Goal: Find specific page/section: Find specific page/section

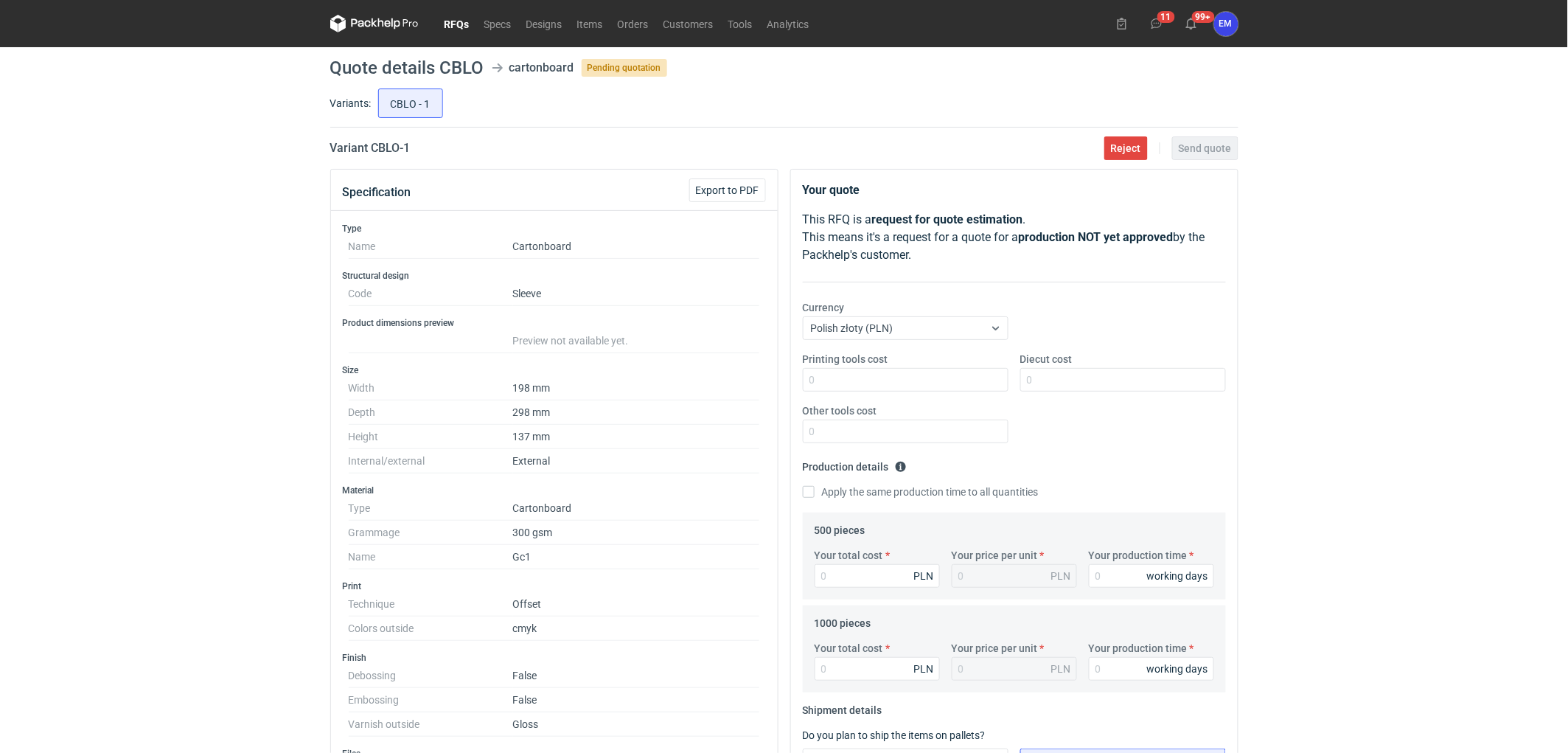
click at [214, 387] on div "RFQs Specs Designs Items Orders Customers Tools Analytics 11 99+ EM [PERSON_NAM…" at bounding box center [784, 376] width 1568 height 753
click at [465, 18] on link "RFQs" at bounding box center [457, 24] width 40 height 18
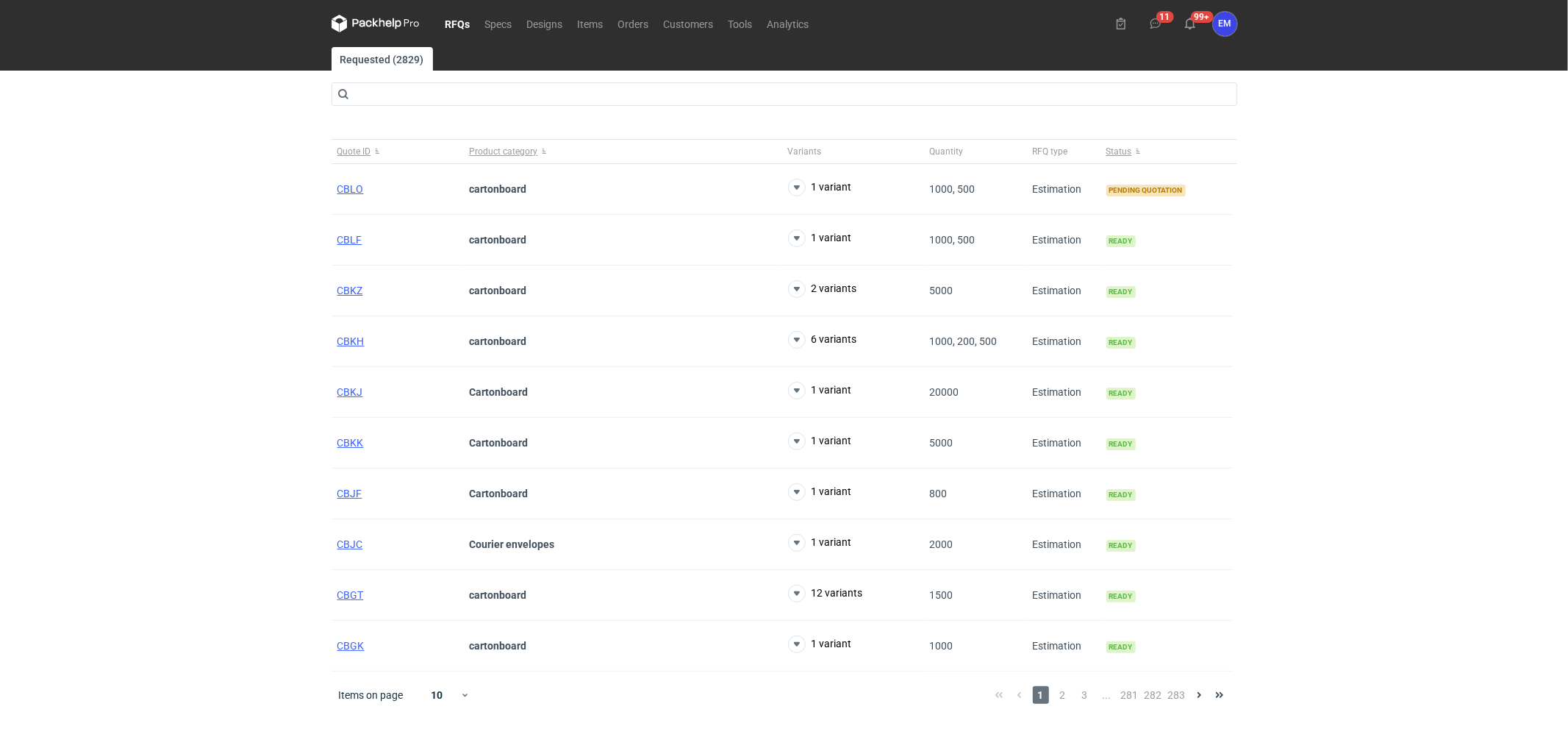
drag, startPoint x: 195, startPoint y: 244, endPoint x: 207, endPoint y: 253, distance: 15.0
click at [196, 245] on div "RFQs Specs Designs Items Orders Customers Tools Analytics 11 99+ EM [PERSON_NAM…" at bounding box center [784, 376] width 1568 height 751
click at [350, 190] on span "CBLO" at bounding box center [351, 189] width 27 height 12
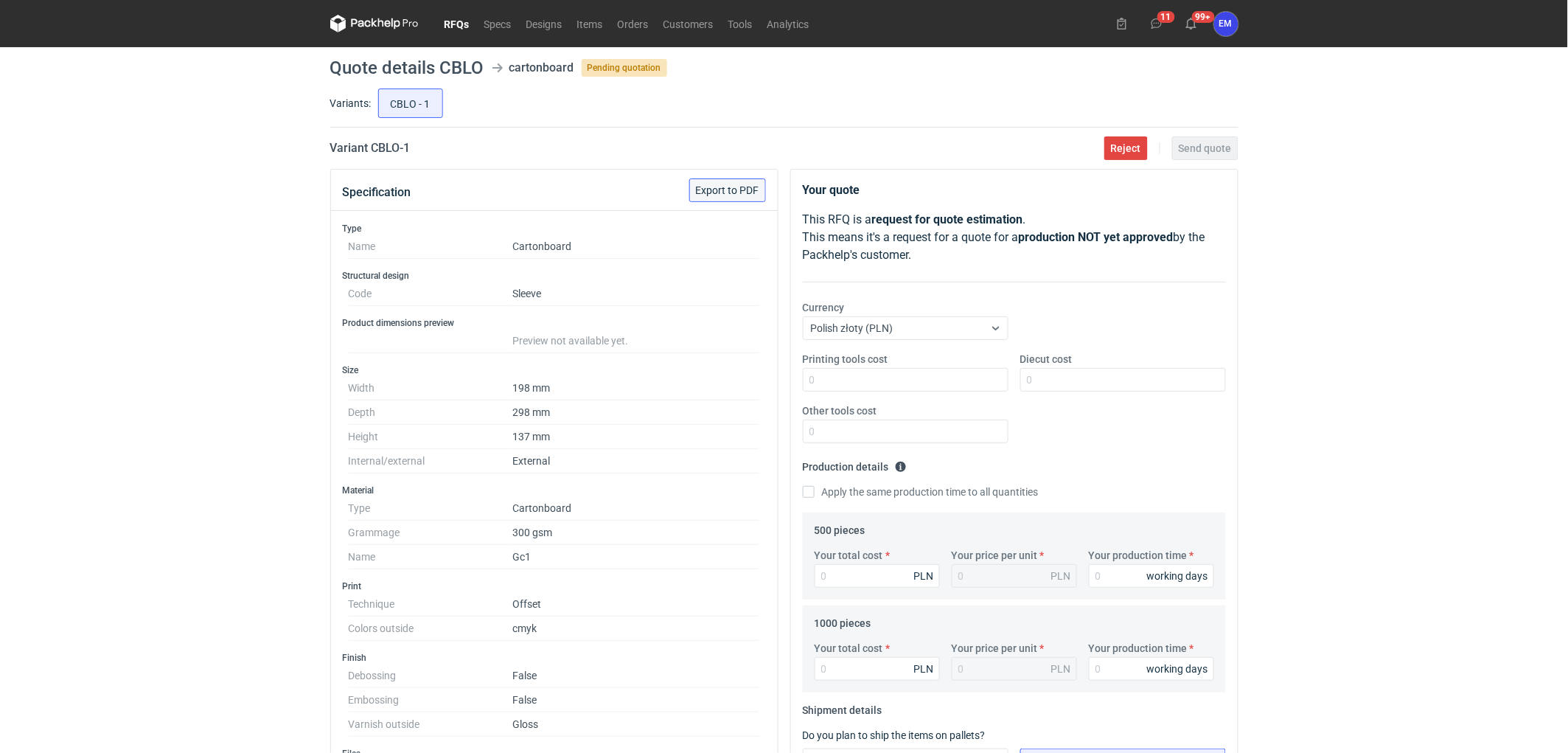
click at [724, 193] on span "Export to PDF" at bounding box center [728, 190] width 64 height 10
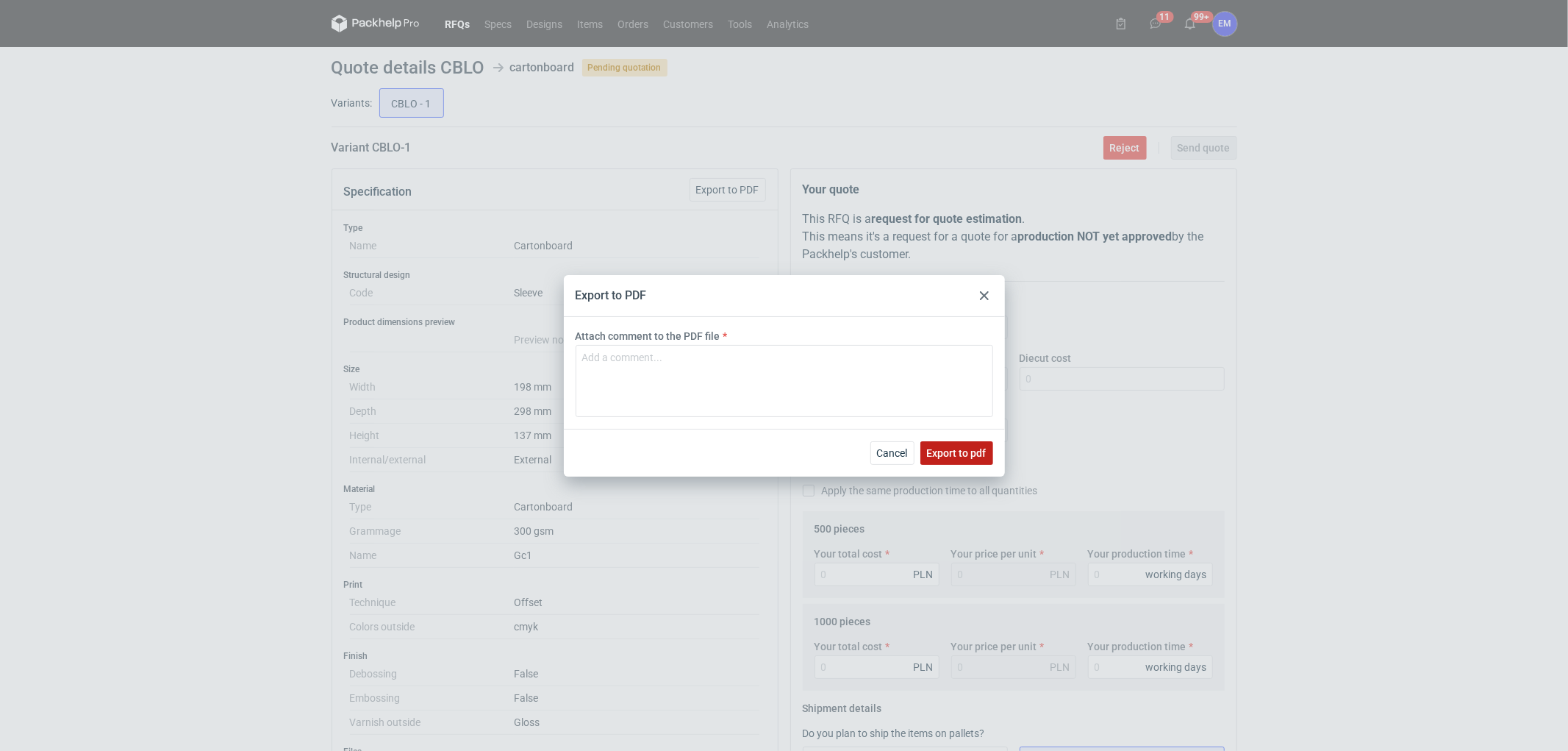
drag, startPoint x: 944, startPoint y: 450, endPoint x: 346, endPoint y: 366, distance: 603.9
click at [944, 451] on span "Export to pdf" at bounding box center [956, 453] width 60 height 10
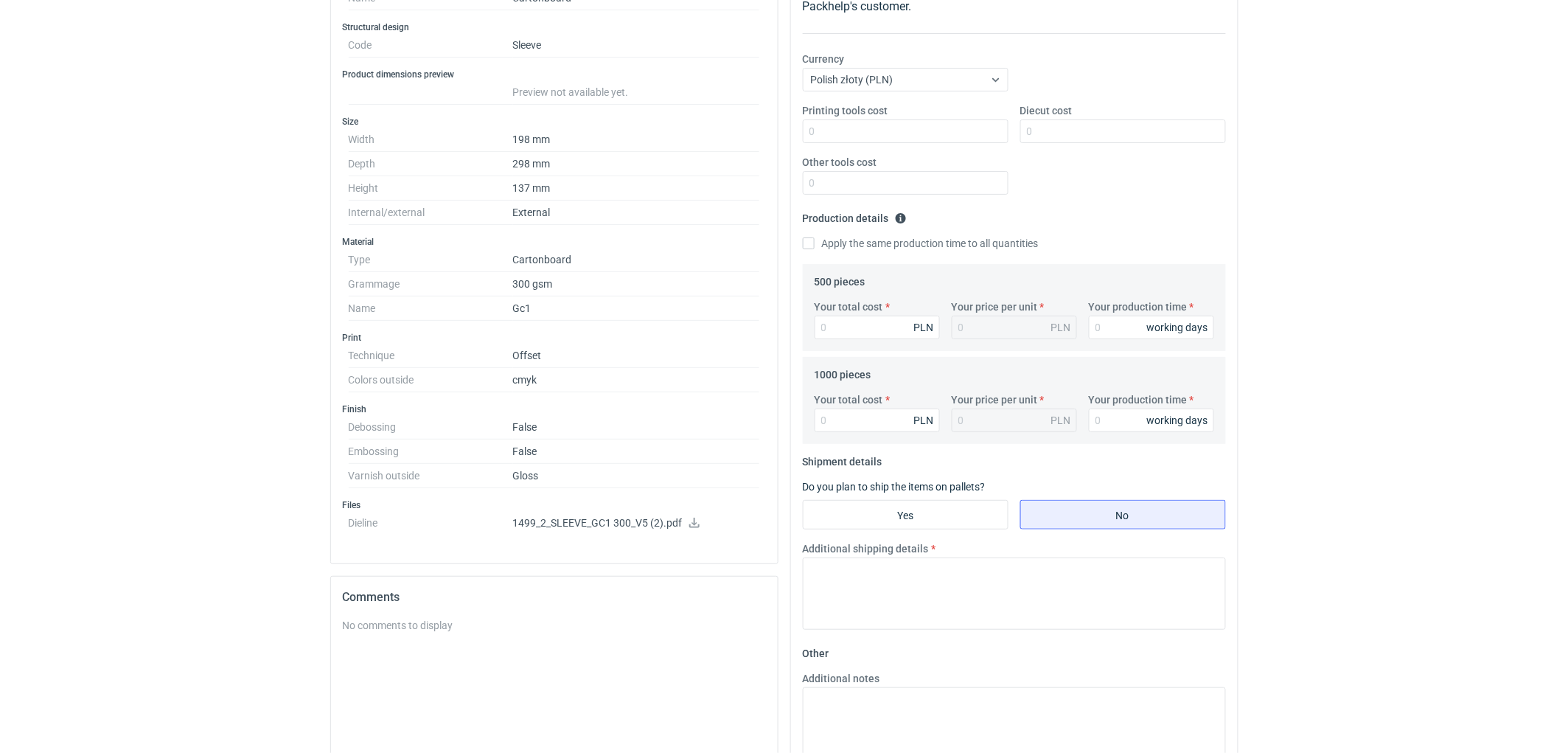
scroll to position [409, 0]
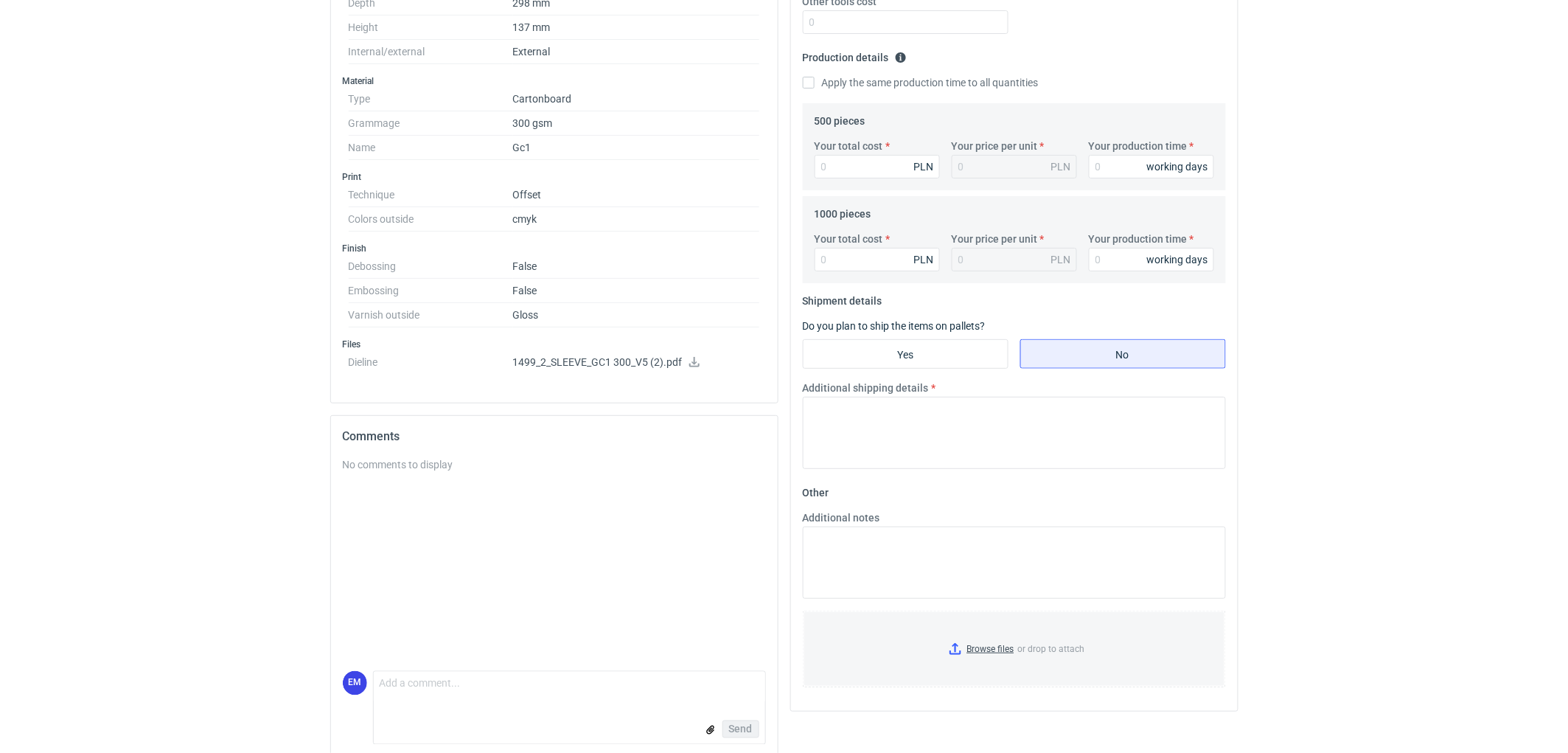
click at [697, 362] on icon at bounding box center [694, 362] width 12 height 10
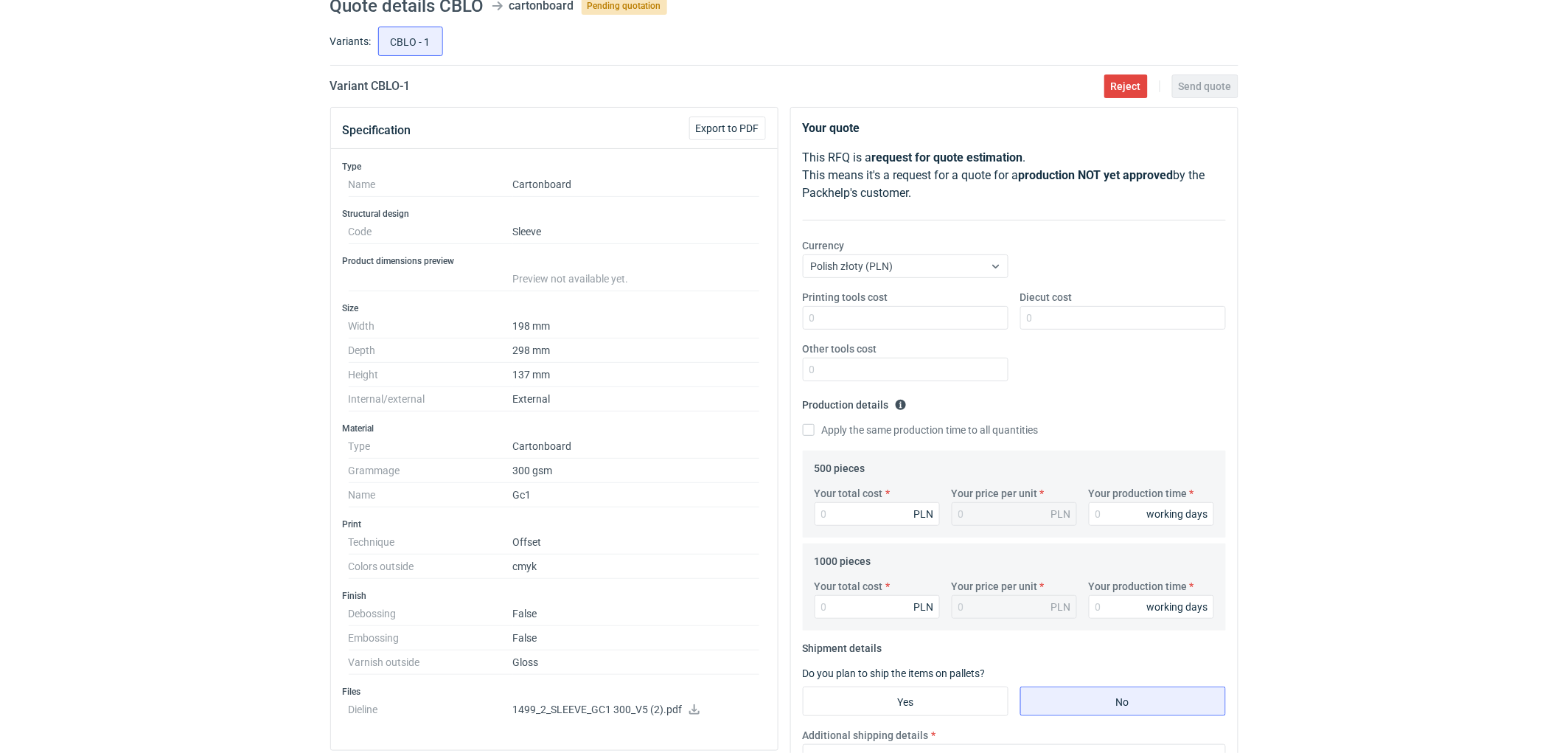
scroll to position [0, 0]
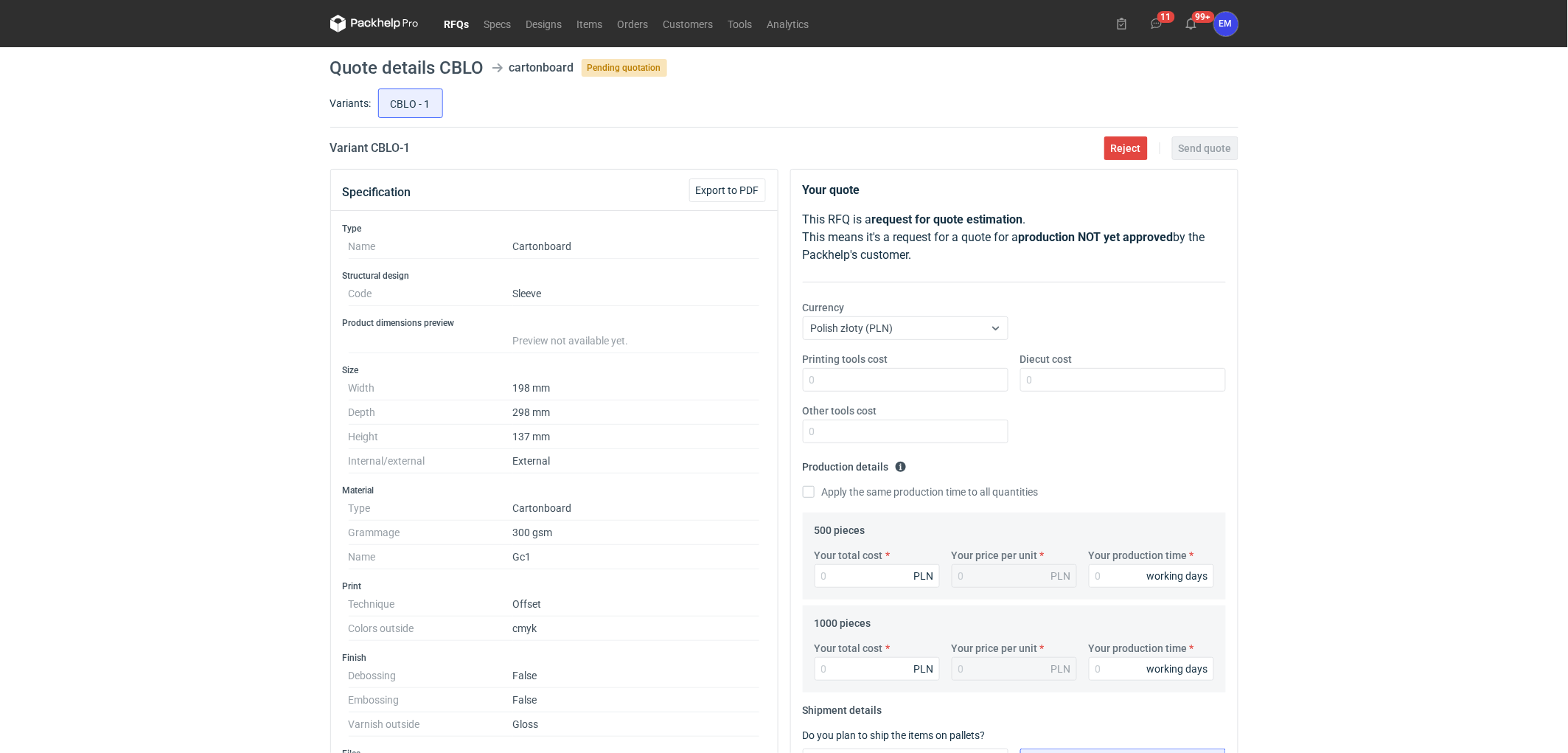
drag, startPoint x: 113, startPoint y: 474, endPoint x: 345, endPoint y: 211, distance: 350.7
click at [113, 474] on div "RFQs Specs Designs Items Orders Customers Tools Analytics 11 99+ EM [PERSON_NAM…" at bounding box center [784, 376] width 1568 height 753
click at [465, 20] on link "RFQs" at bounding box center [457, 24] width 40 height 18
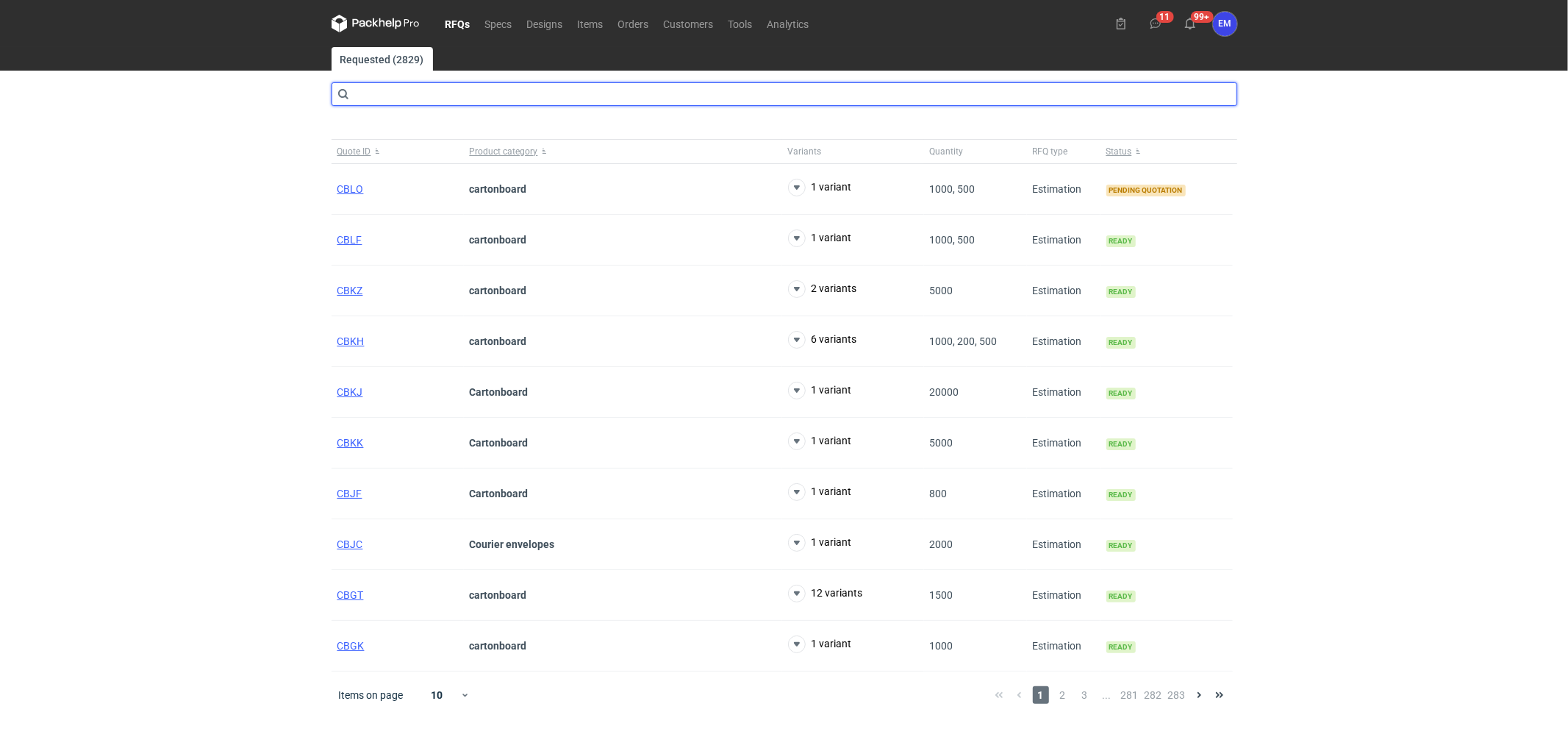
click at [404, 95] on input "text" at bounding box center [784, 94] width 906 height 24
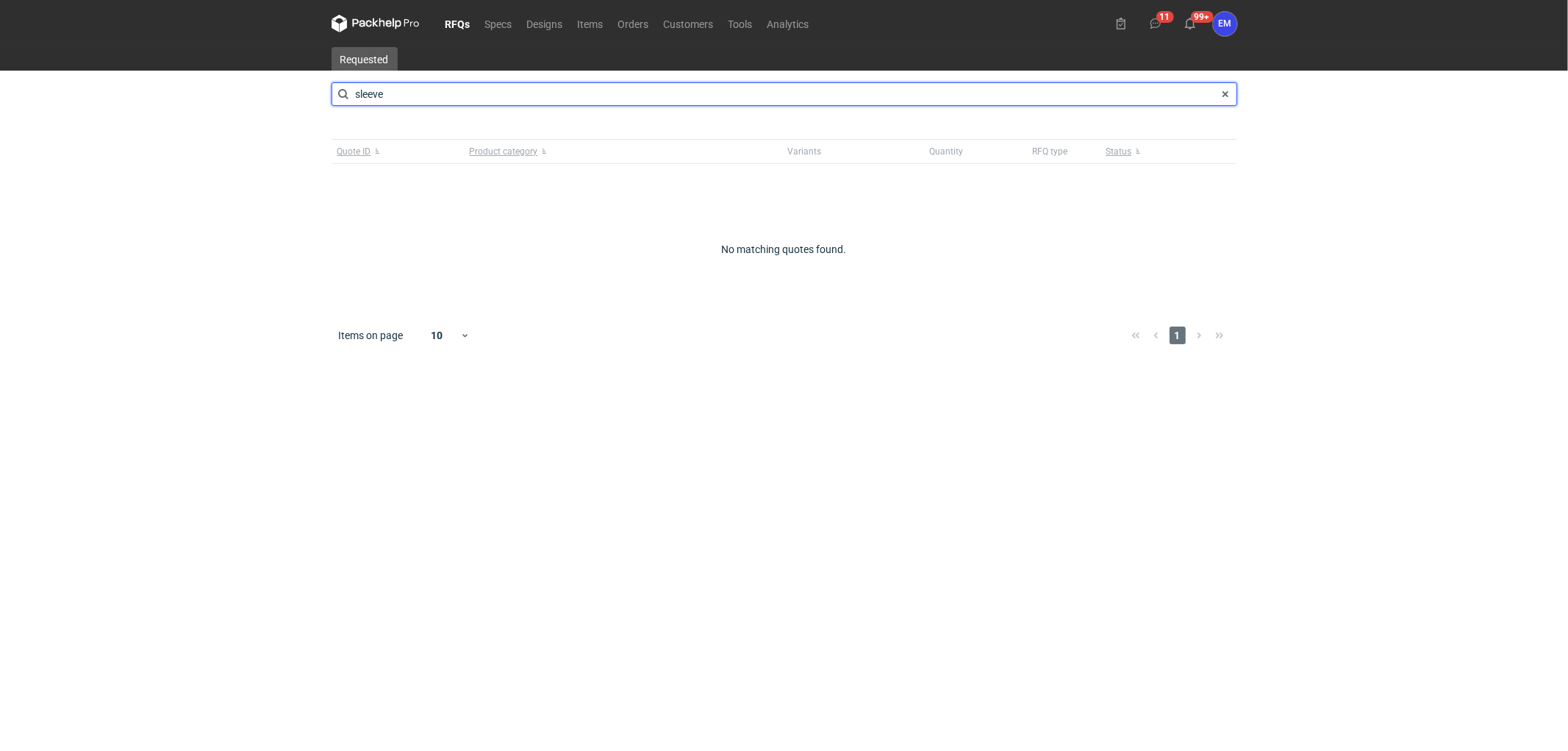
type input "sleeve"
drag, startPoint x: 401, startPoint y: 93, endPoint x: 226, endPoint y: 95, distance: 175.0
click at [226, 96] on div "RFQs Specs Designs Items Orders Customers Tools Analytics 11 99+ EM [PERSON_NAM…" at bounding box center [784, 376] width 1568 height 751
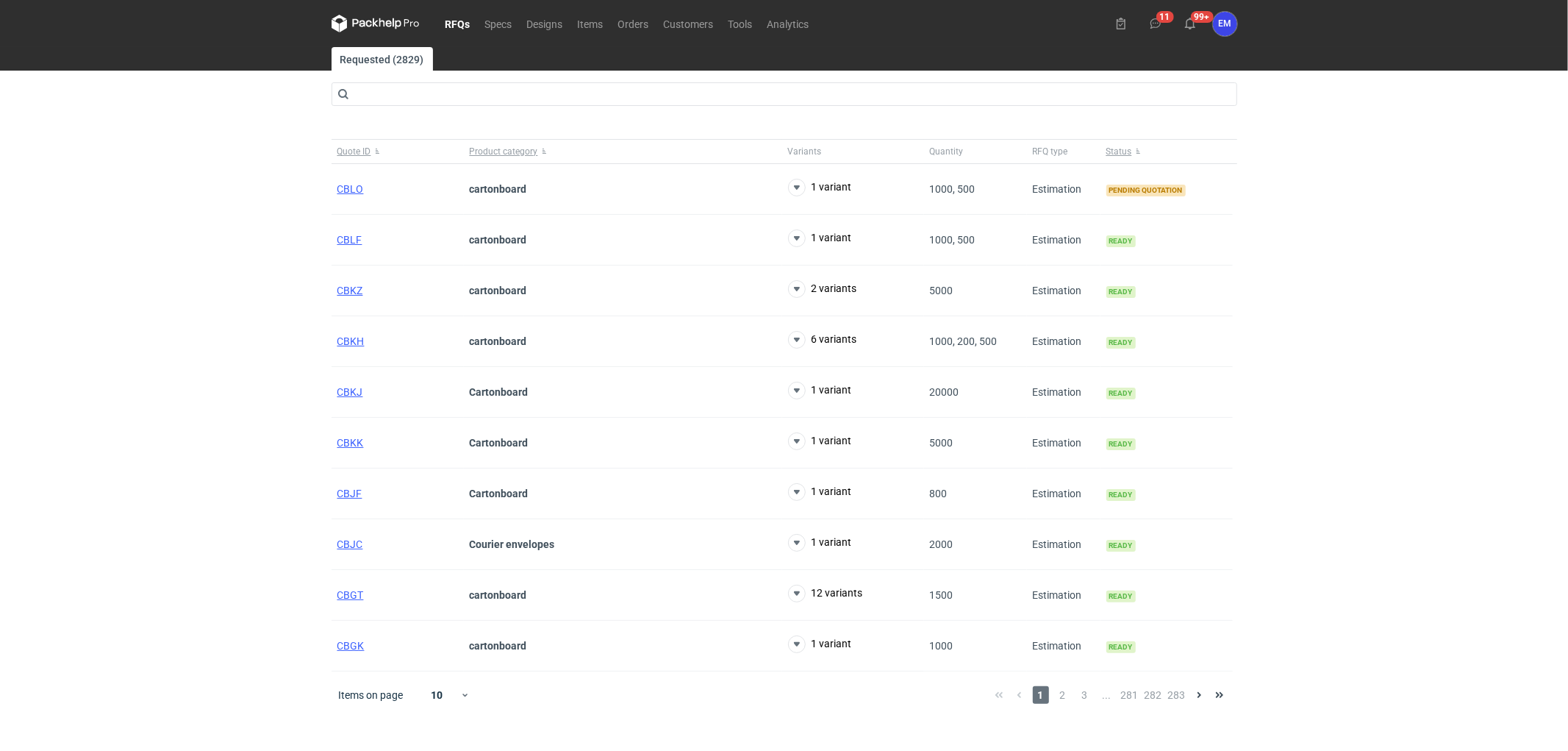
click at [462, 18] on link "RFQs" at bounding box center [458, 24] width 40 height 18
click at [340, 192] on span "CBLO" at bounding box center [351, 189] width 27 height 12
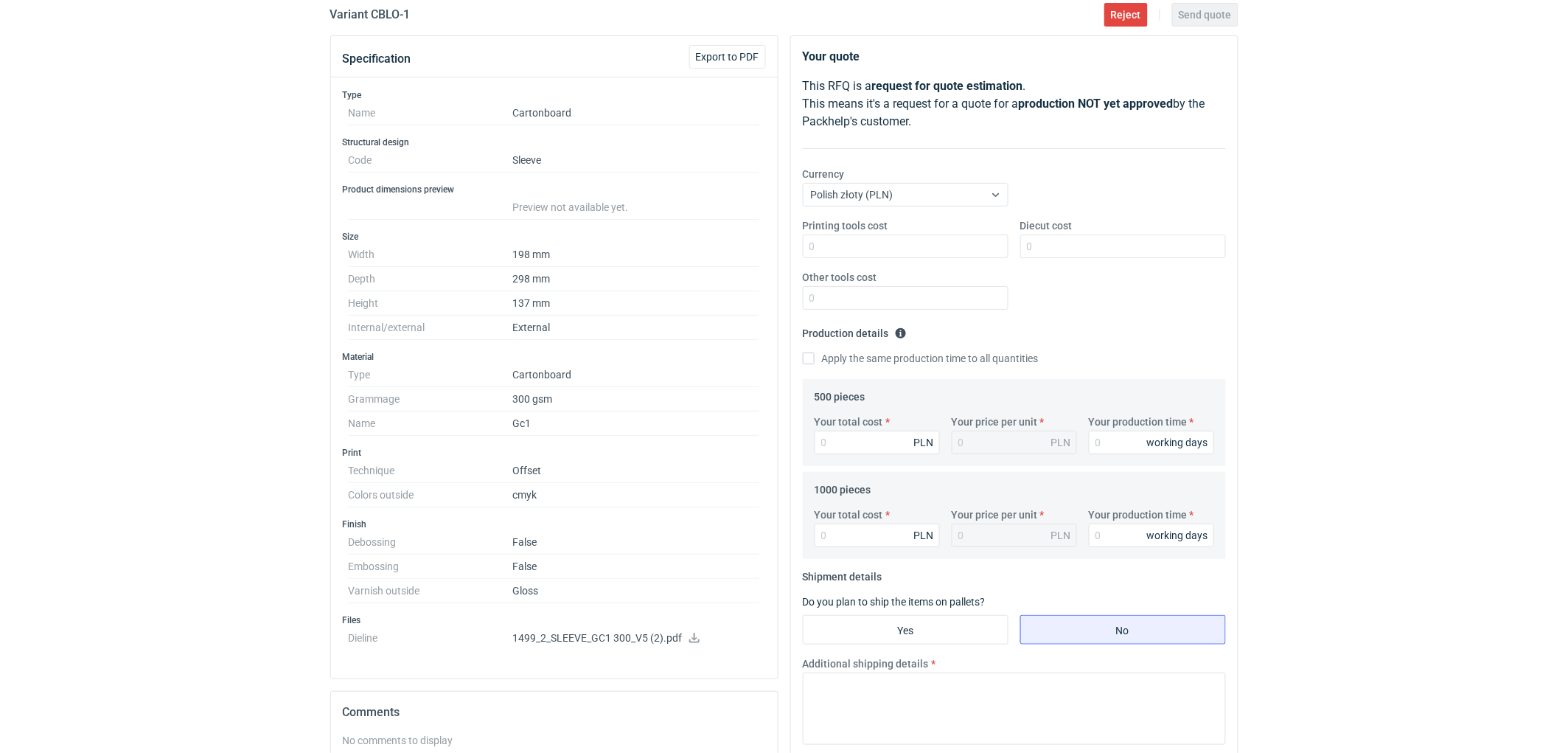
scroll to position [163, 0]
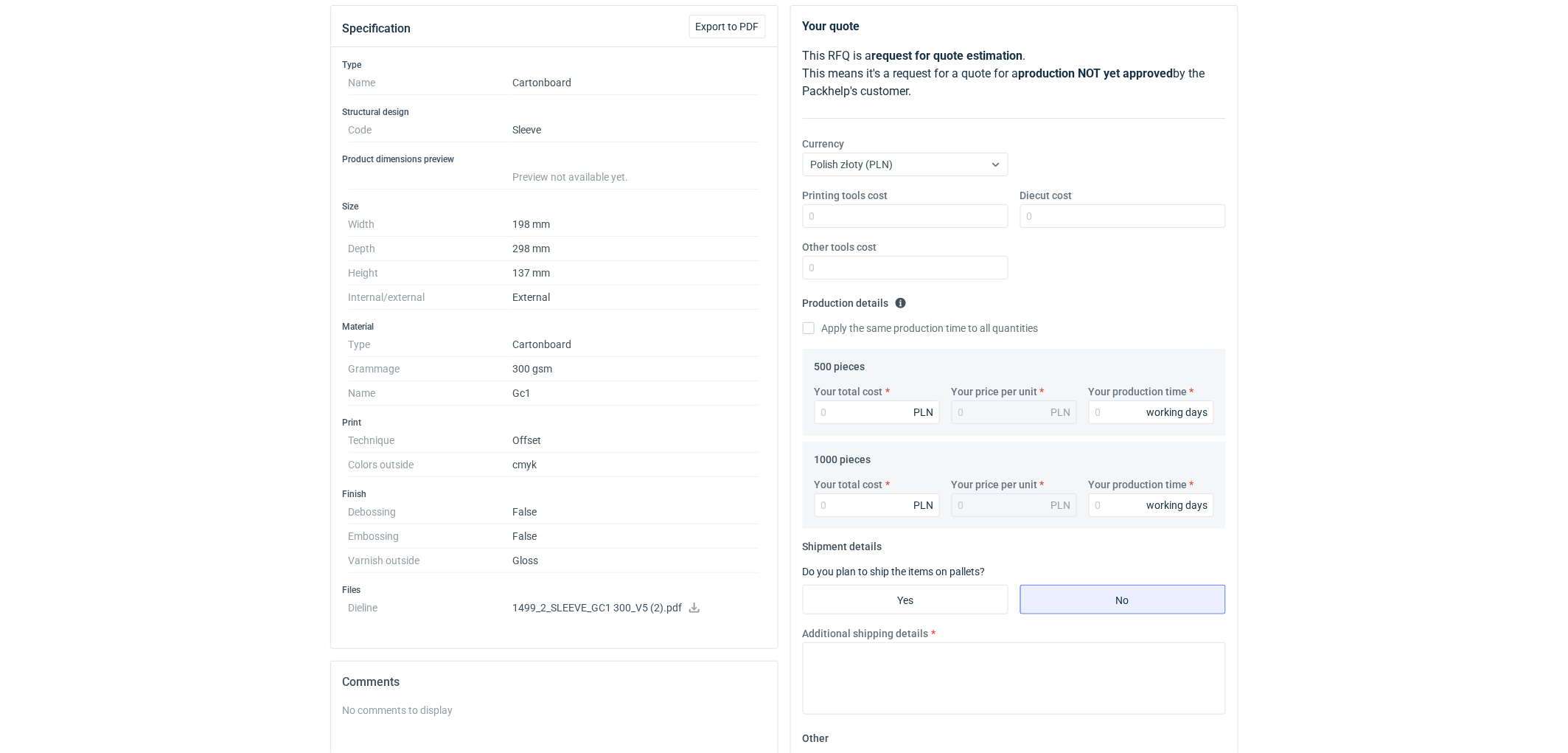
click at [232, 396] on div "RFQs Specs Designs Items Orders Customers Tools Analytics 11 99+ EM [PERSON_NAM…" at bounding box center [784, 213] width 1568 height 753
click at [186, 355] on div "RFQs Specs Designs Items Orders Customers Tools Analytics 11 99+ EM [PERSON_NAM…" at bounding box center [784, 213] width 1568 height 753
click at [181, 355] on div "RFQs Specs Designs Items Orders Customers Tools Analytics 11 99+ EM [PERSON_NAM…" at bounding box center [784, 213] width 1568 height 753
click at [225, 333] on div "RFQs Specs Designs Items Orders Customers Tools Analytics 11 99+ EM [PERSON_NAM…" at bounding box center [784, 213] width 1568 height 753
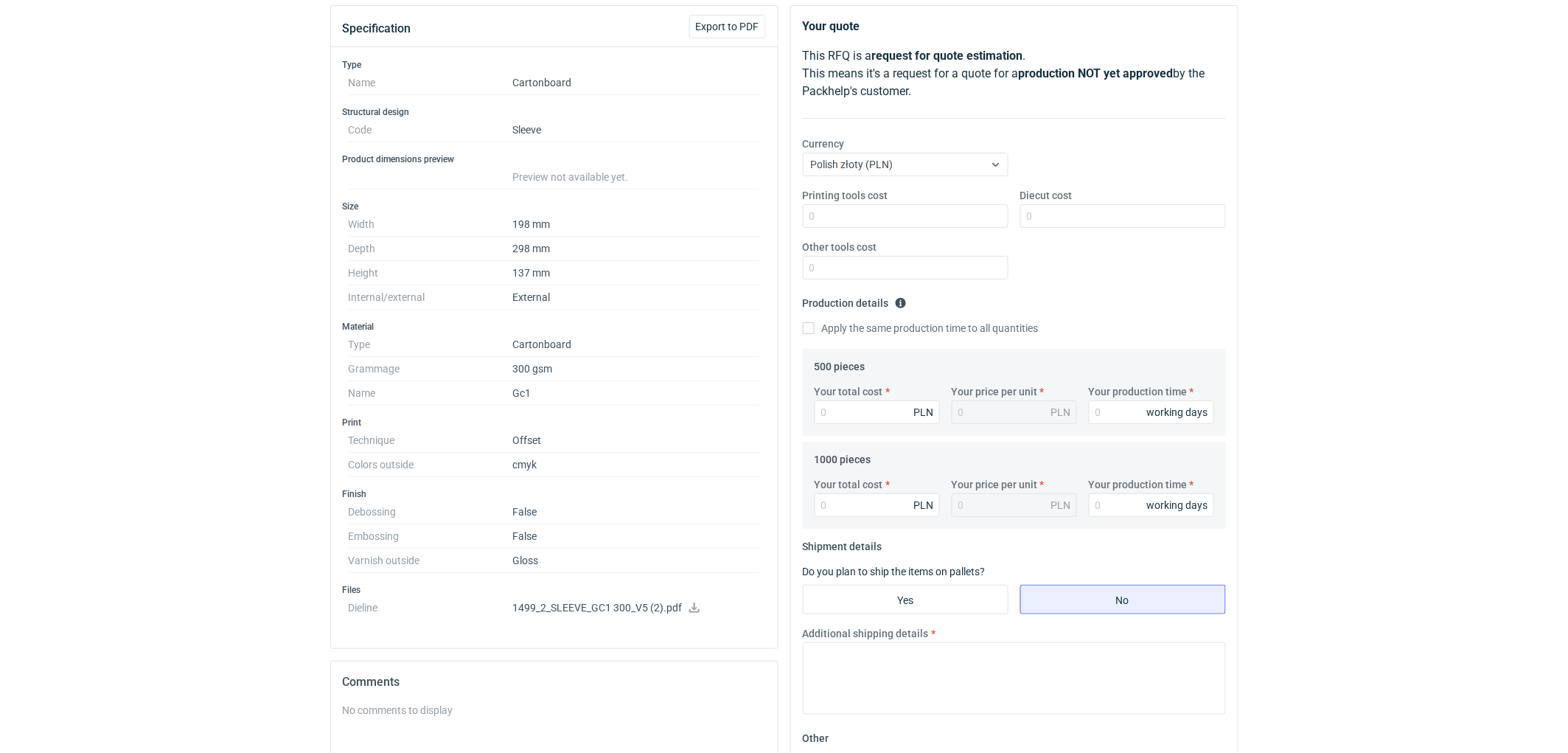
click at [234, 252] on div "RFQs Specs Designs Items Orders Customers Tools Analytics 11 99+ EM [PERSON_NAM…" at bounding box center [784, 213] width 1568 height 753
click at [1361, 282] on div "RFQs Specs Designs Items Orders Customers Tools Analytics 11 99+ EM [PERSON_NAM…" at bounding box center [784, 213] width 1568 height 753
click at [1476, 330] on div "RFQs Specs Designs Items Orders Customers Tools Analytics 11 99+ EM [PERSON_NAM…" at bounding box center [784, 213] width 1568 height 753
drag, startPoint x: 115, startPoint y: 426, endPoint x: 105, endPoint y: 464, distance: 39.3
click at [115, 426] on div "RFQs Specs Designs Items Orders Customers Tools Analytics 11 99+ EM [PERSON_NAM…" at bounding box center [784, 213] width 1568 height 753
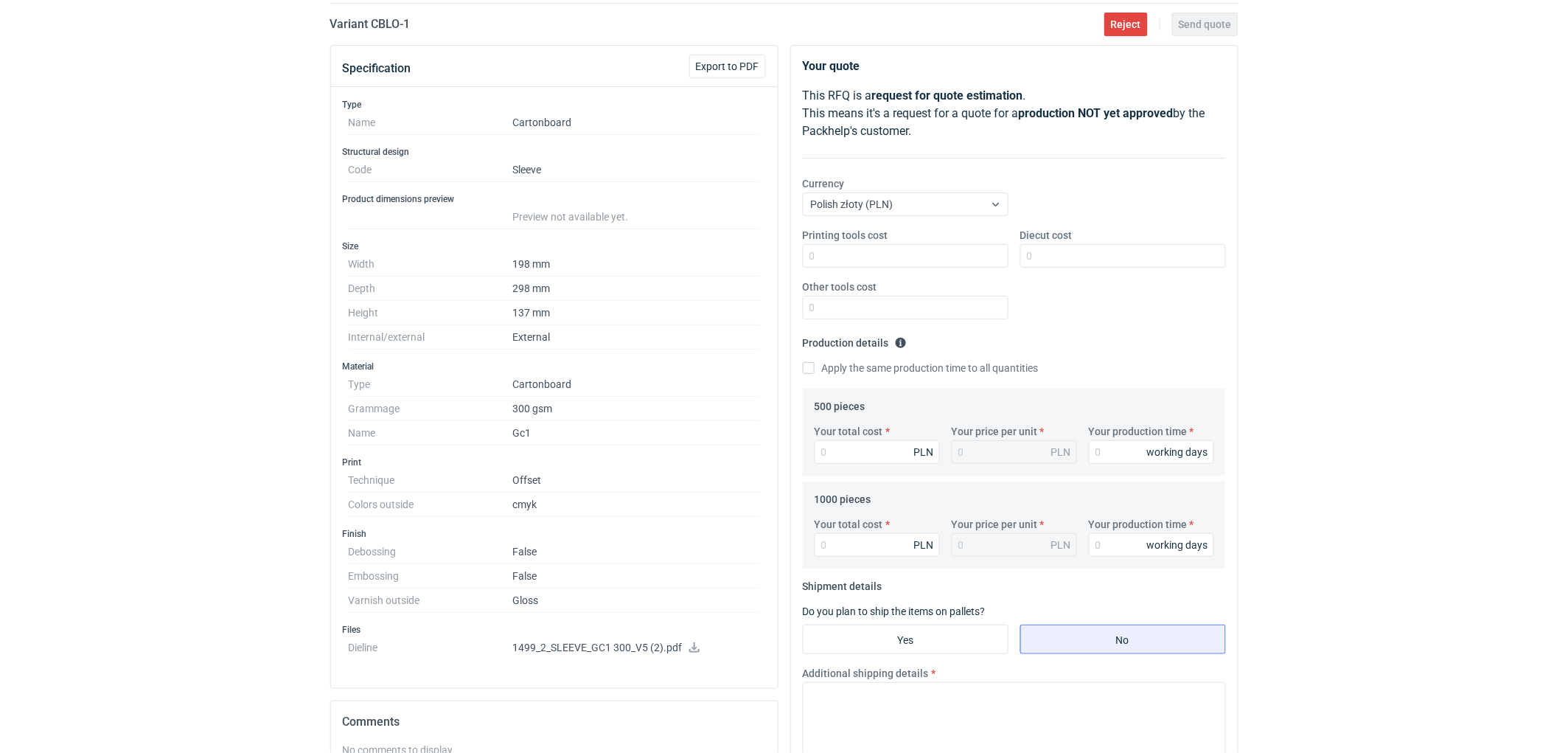
scroll to position [0, 0]
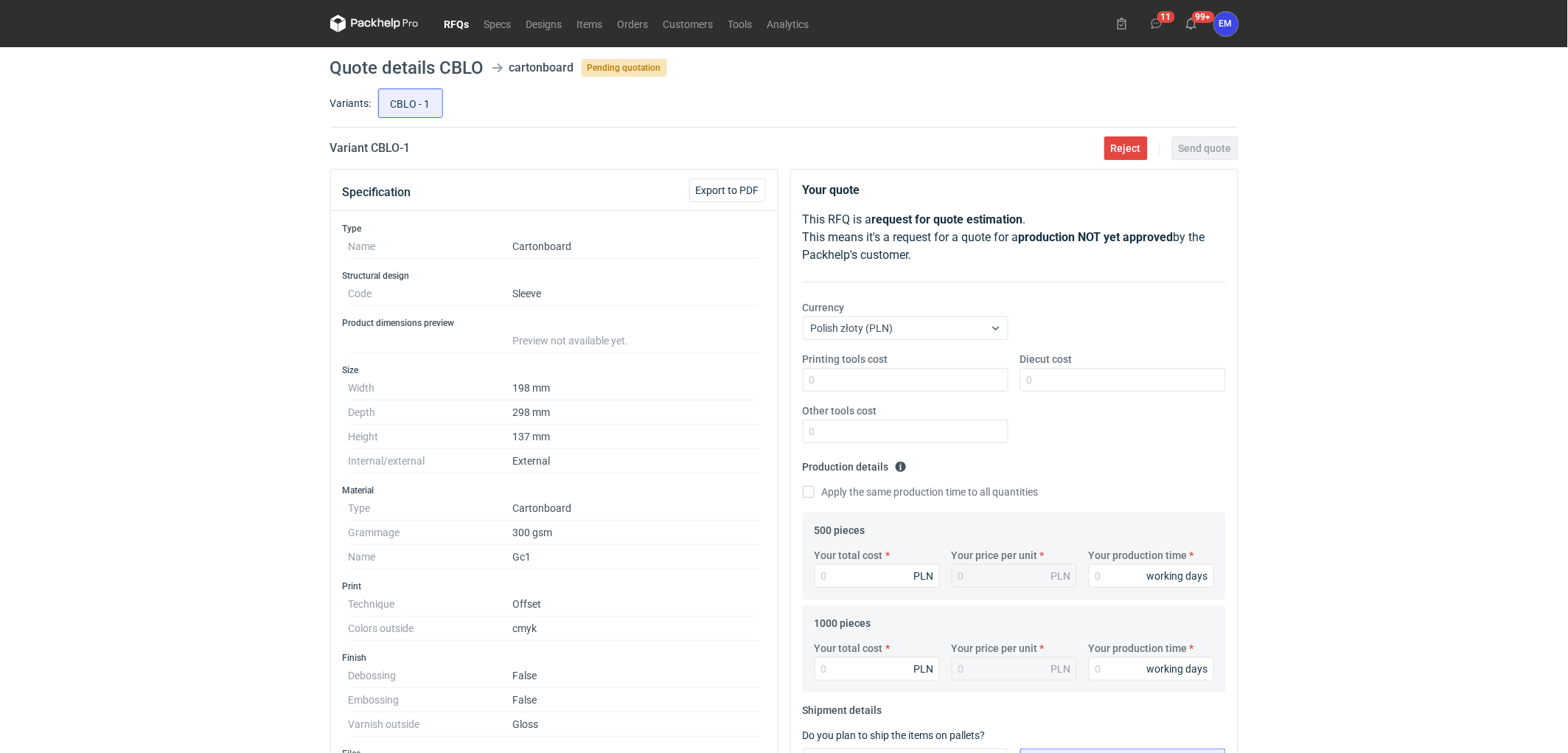
click at [47, 283] on div "RFQs Specs Designs Items Orders Customers Tools Analytics 11 99+ EM [PERSON_NAM…" at bounding box center [784, 376] width 1568 height 753
click at [59, 505] on div "RFQs Specs Designs Items Orders Customers Tools Analytics 11 99+ EM [PERSON_NAM…" at bounding box center [784, 376] width 1568 height 753
click at [179, 381] on div "RFQs Specs Designs Items Orders Customers Tools Analytics 11 99+ EM [PERSON_NAM…" at bounding box center [784, 376] width 1568 height 753
